Goal: Information Seeking & Learning: Learn about a topic

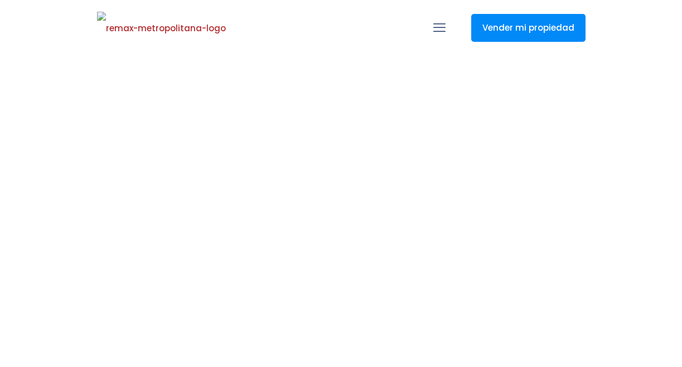
select select
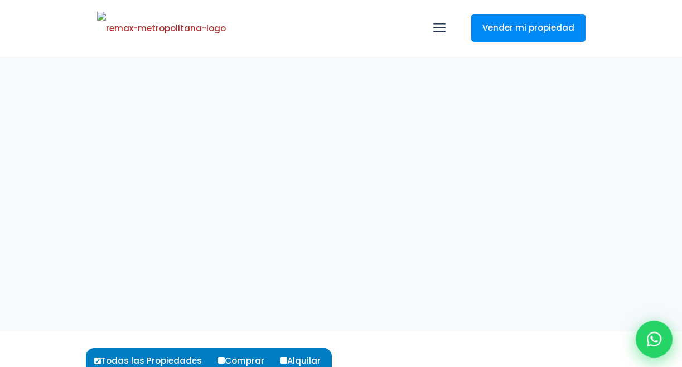
click at [648, 339] on icon at bounding box center [654, 339] width 14 height 14
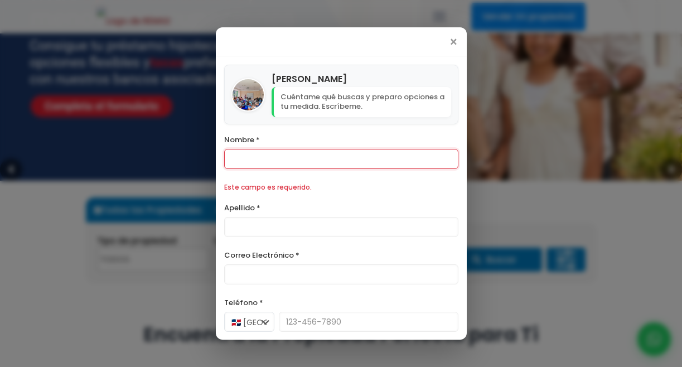
scroll to position [186, 0]
